Goal: Task Accomplishment & Management: Manage account settings

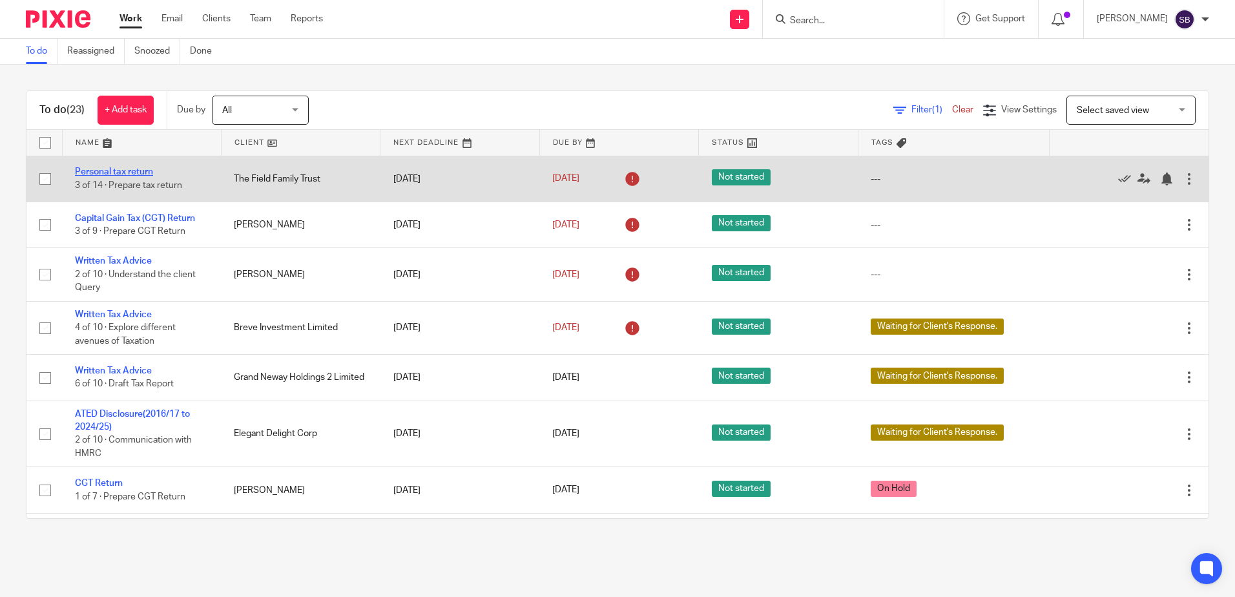
click at [114, 174] on link "Personal tax return" at bounding box center [114, 171] width 78 height 9
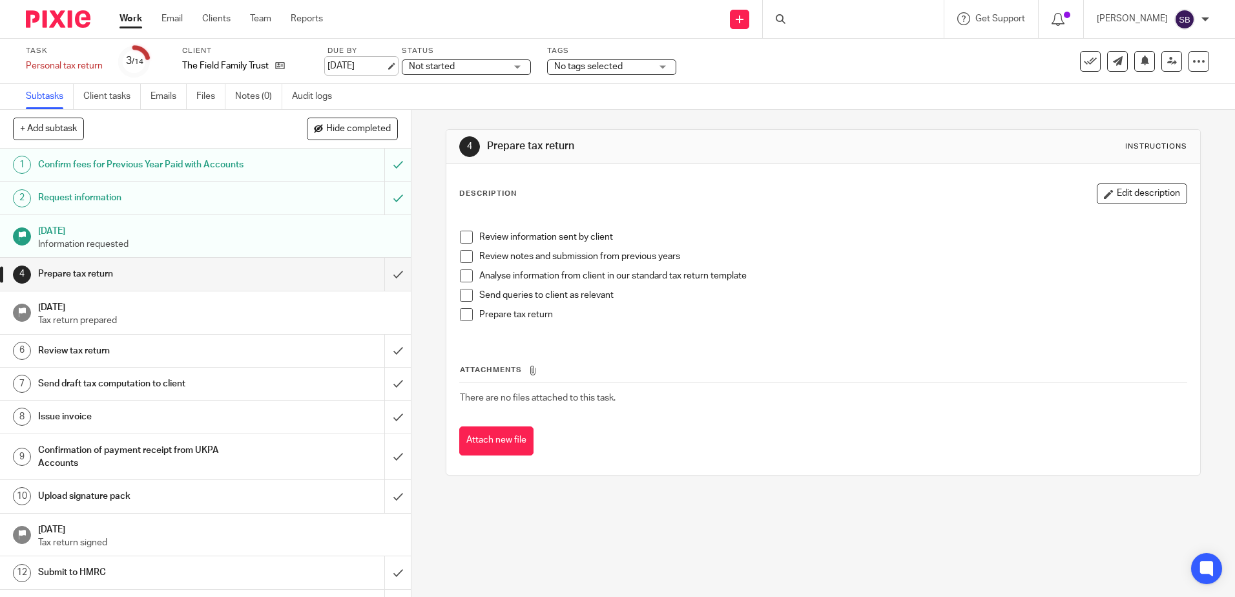
click at [382, 67] on link "15 Sep 2025" at bounding box center [356, 66] width 58 height 14
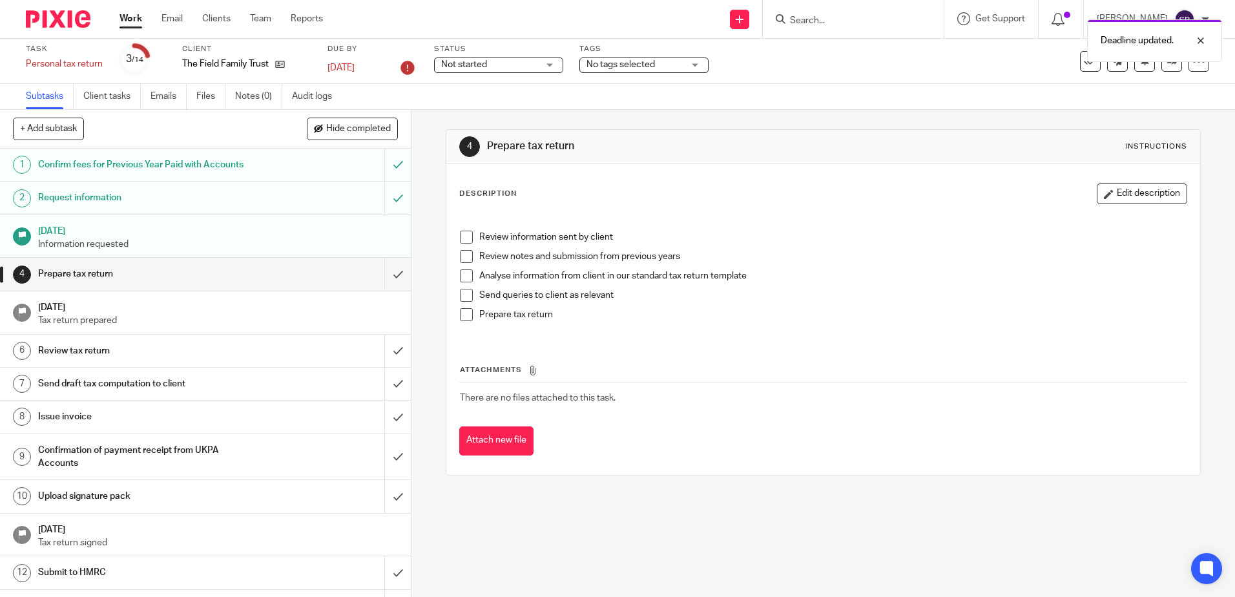
click at [79, 14] on img at bounding box center [58, 18] width 65 height 17
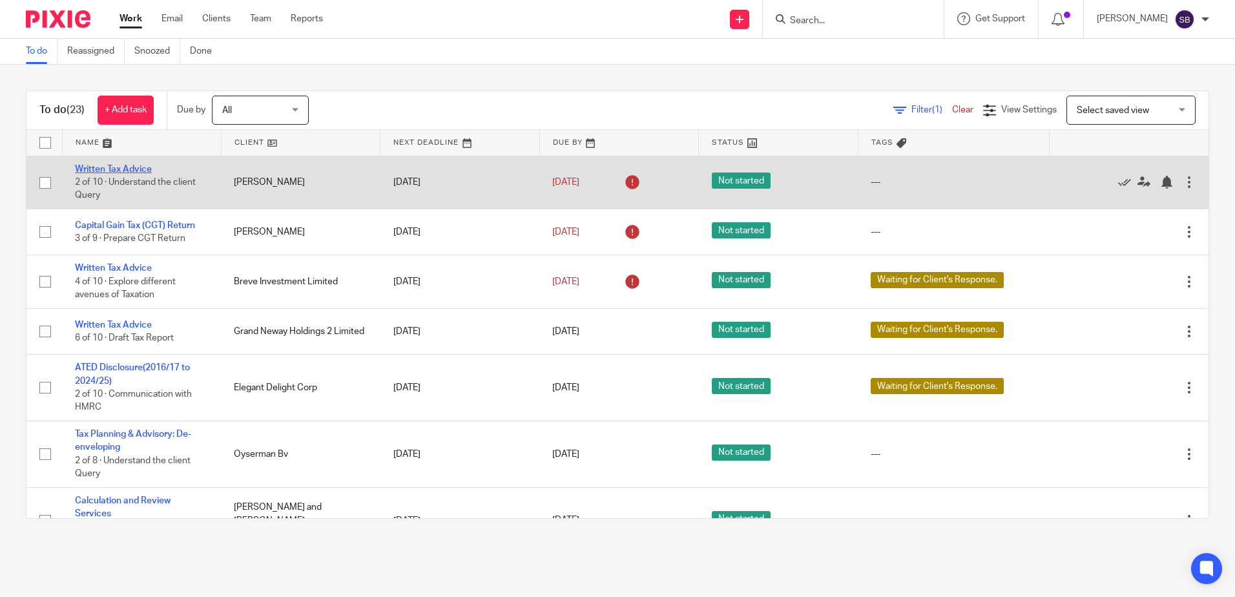
click at [107, 167] on link "Written Tax Advice" at bounding box center [113, 169] width 77 height 9
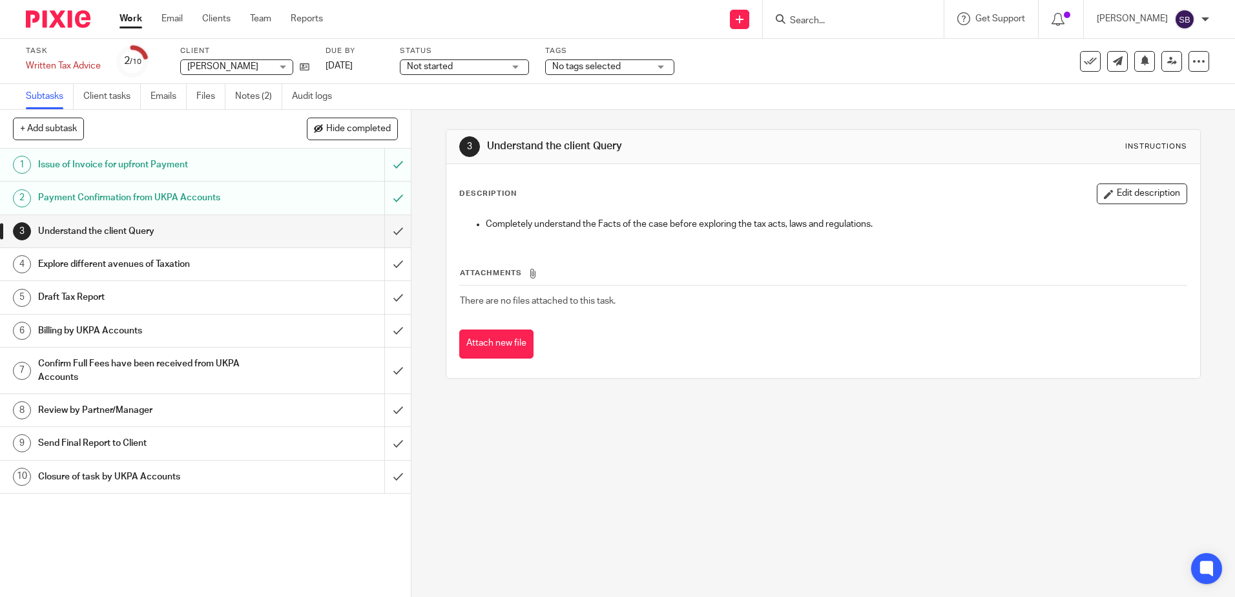
click at [389, 66] on div "Task Written Tax Advice Save Written Tax Advice 2 /10 Client [PERSON_NAME] [PER…" at bounding box center [519, 61] width 986 height 31
click at [384, 65] on link "[DATE]" at bounding box center [355, 66] width 58 height 14
click at [66, 22] on img at bounding box center [58, 18] width 65 height 17
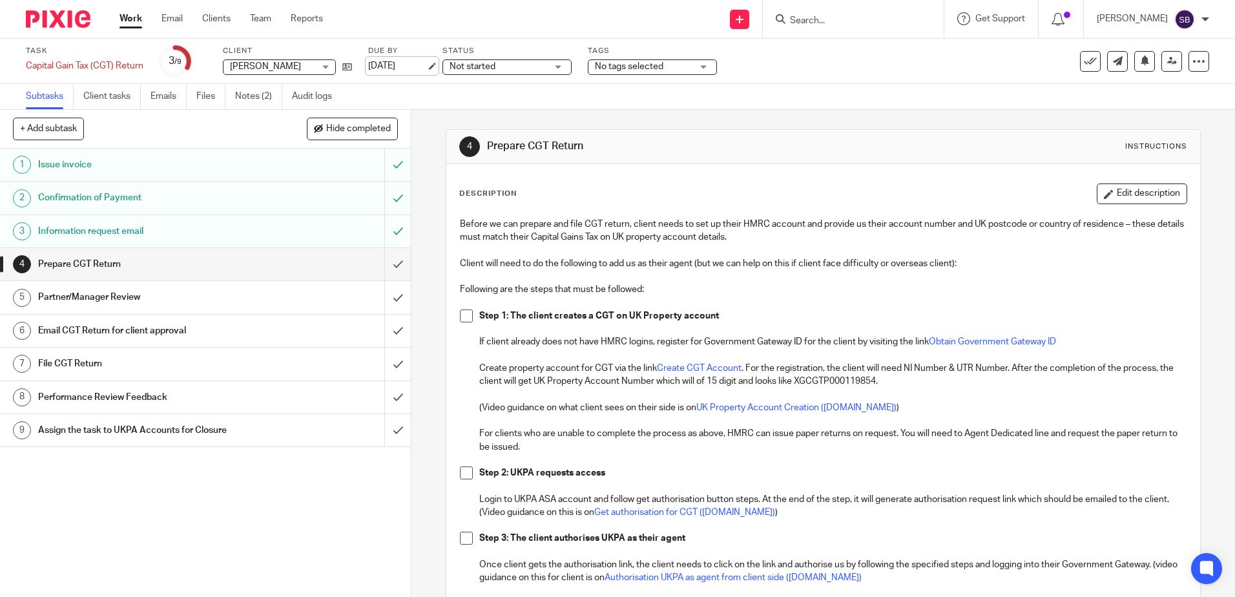
click at [426, 62] on link "[DATE]" at bounding box center [397, 66] width 58 height 14
click at [41, 26] on img at bounding box center [58, 18] width 65 height 17
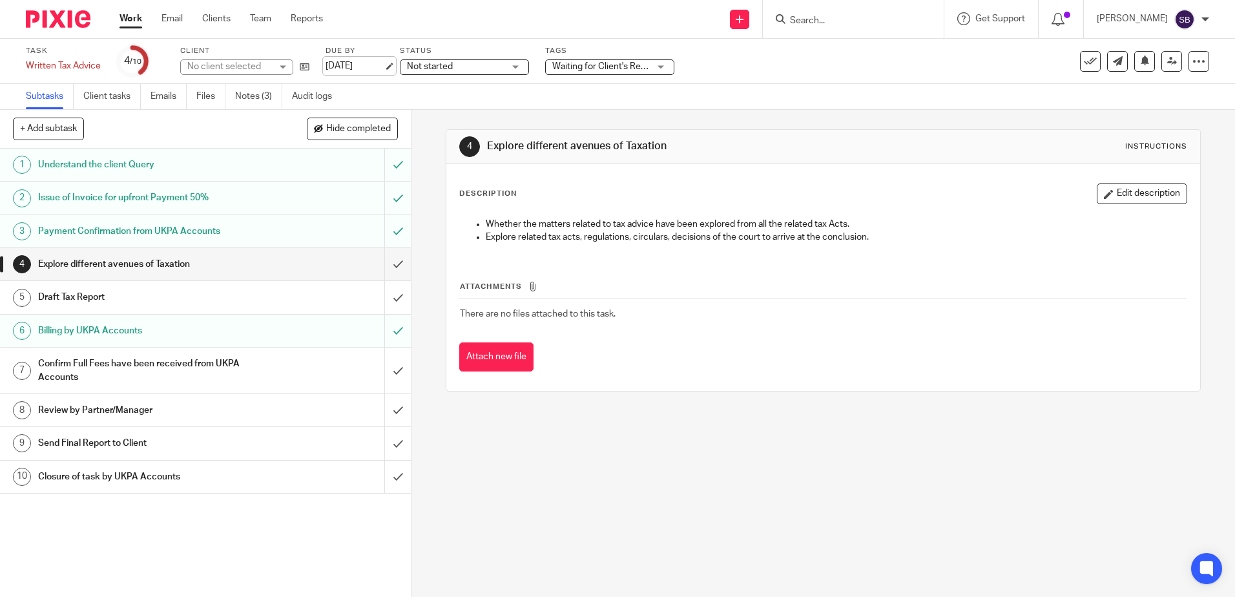
click at [375, 61] on link "[DATE]" at bounding box center [355, 66] width 58 height 14
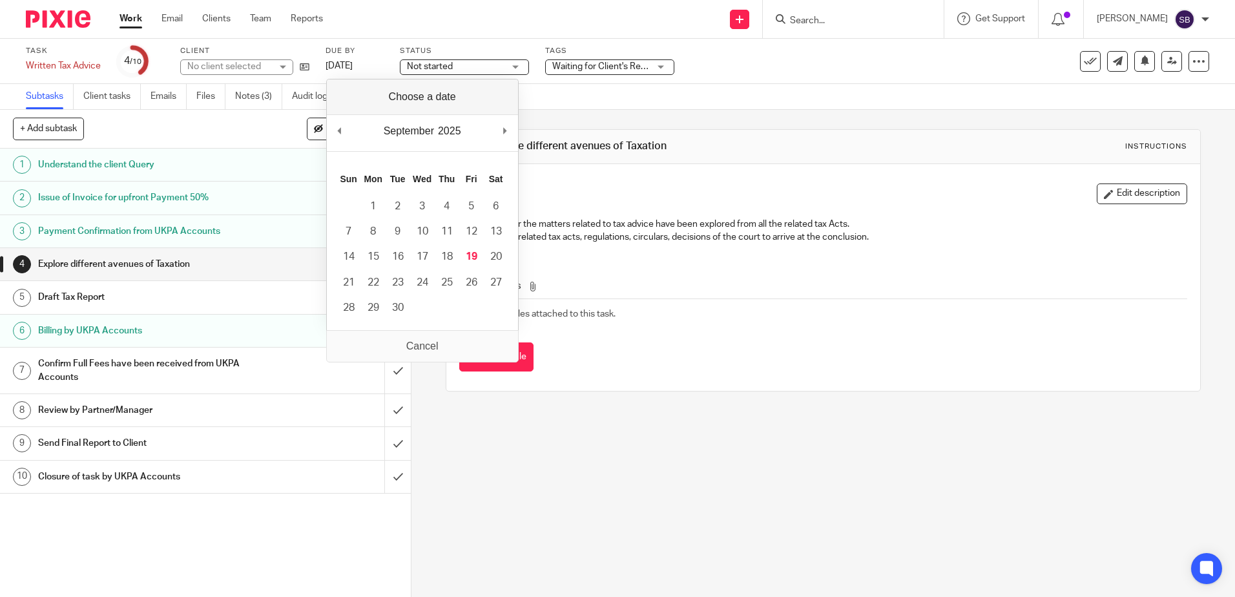
click at [517, 129] on div "September January February March April May June July August September October N…" at bounding box center [422, 133] width 191 height 37
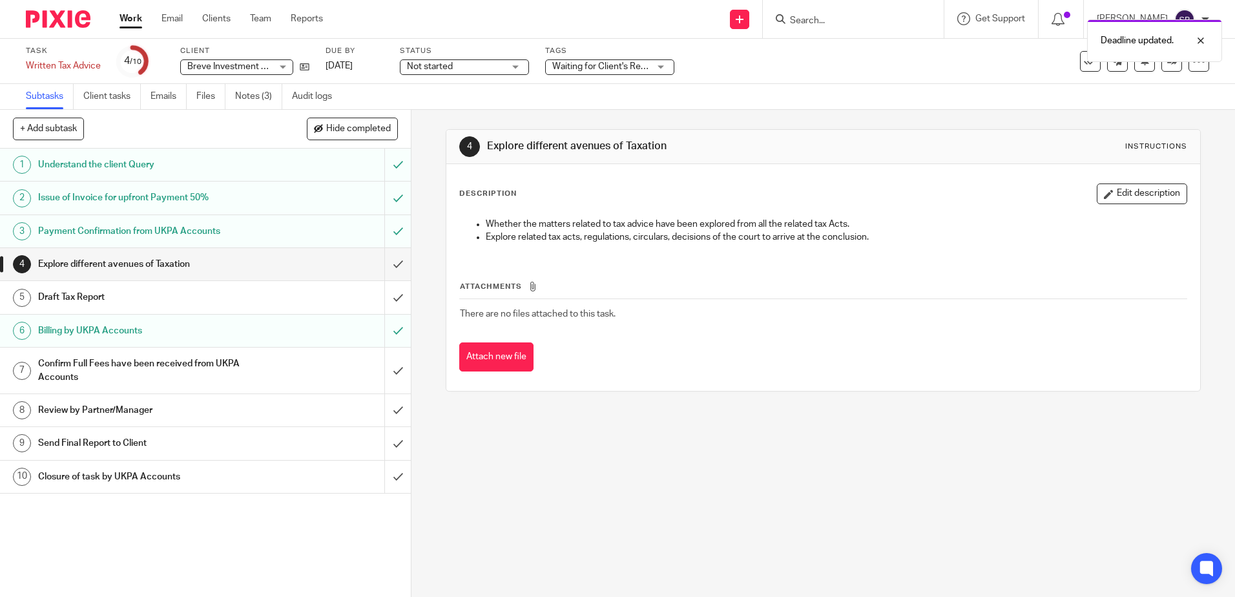
click at [52, 23] on img at bounding box center [58, 18] width 65 height 17
